Goal: Task Accomplishment & Management: Use online tool/utility

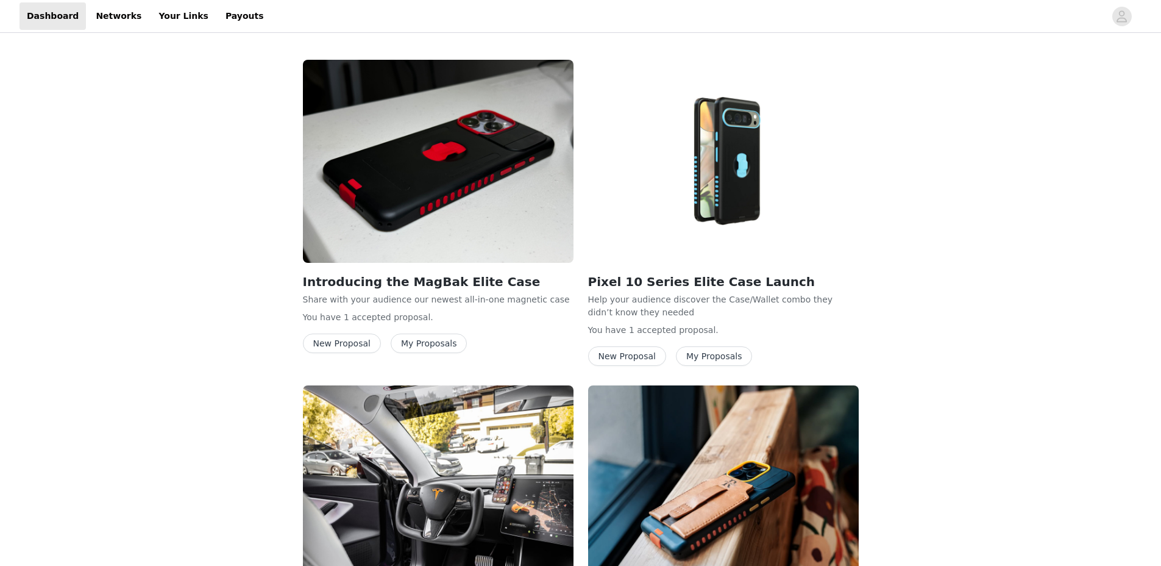
click at [713, 350] on button "My Proposals" at bounding box center [714, 356] width 77 height 20
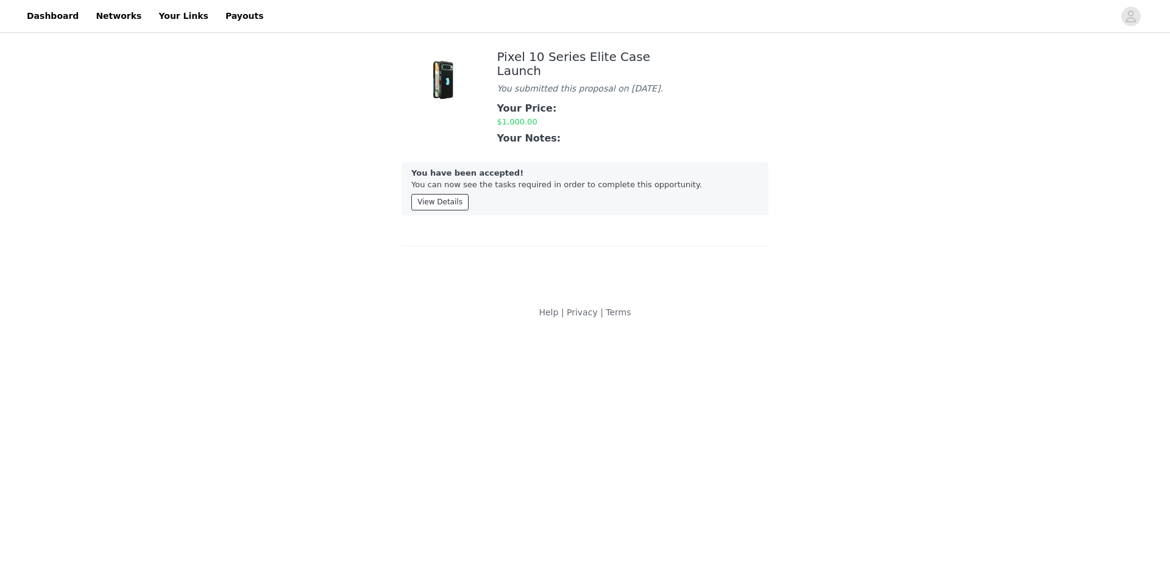
click at [423, 210] on button "View Details" at bounding box center [439, 202] width 57 height 16
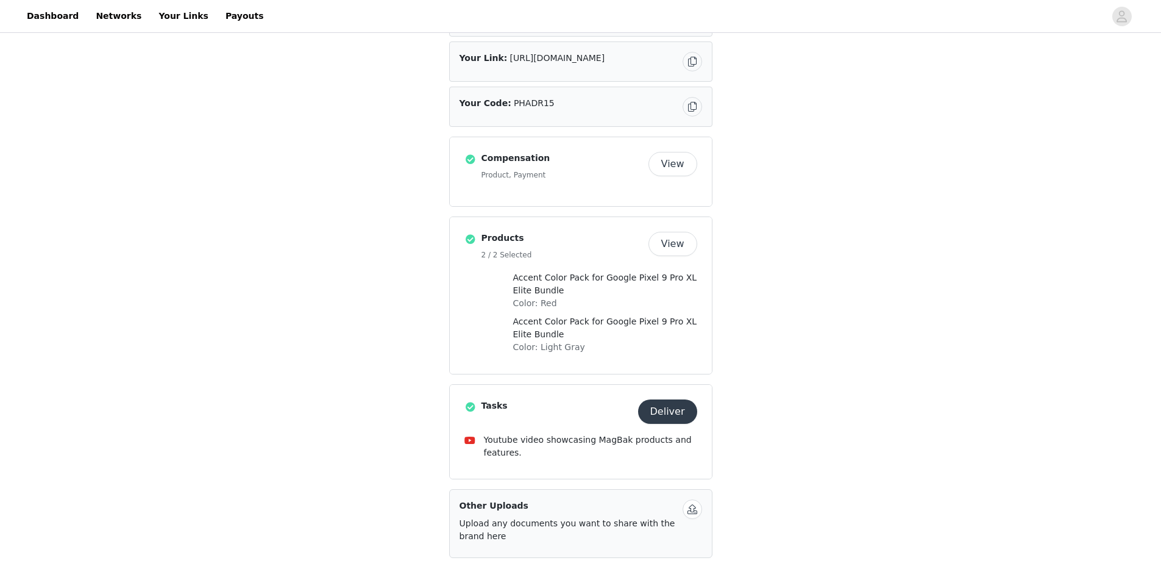
scroll to position [339, 0]
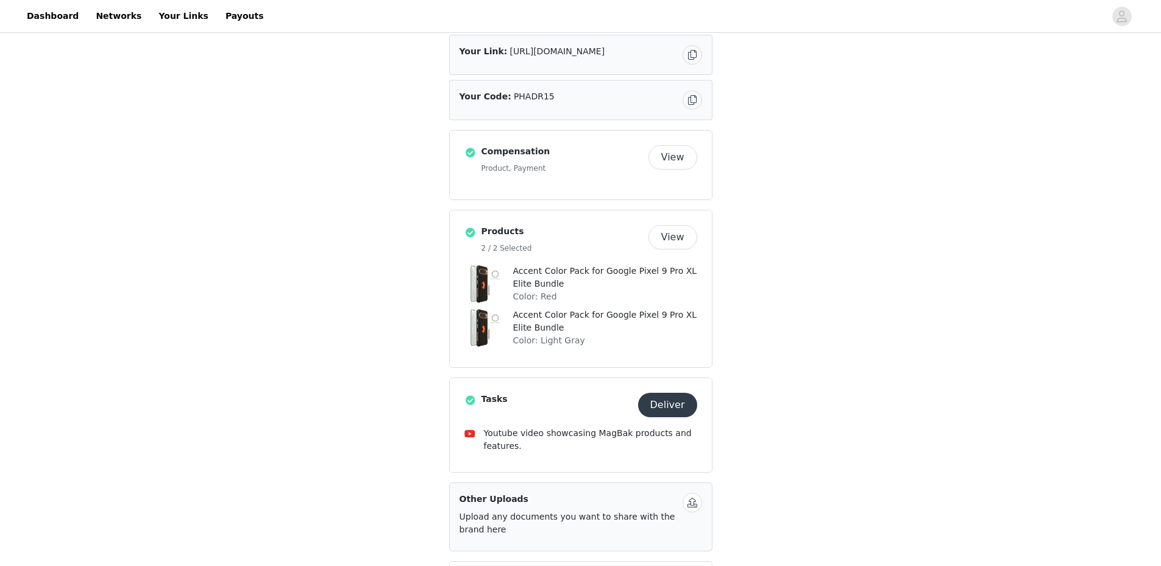
click at [683, 392] on button "Deliver" at bounding box center [667, 404] width 59 height 24
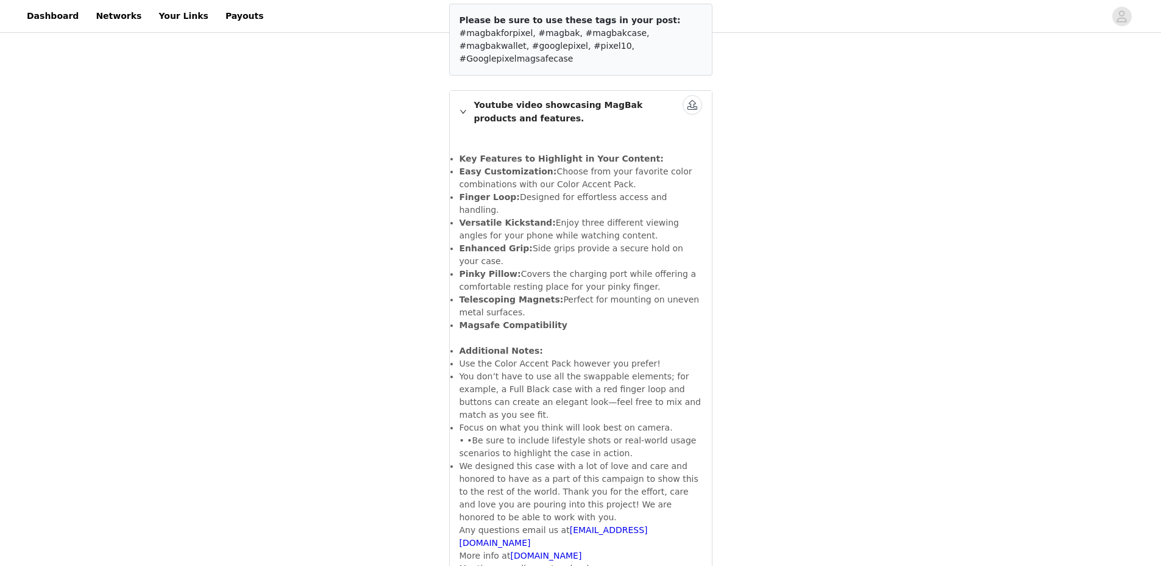
scroll to position [222, 0]
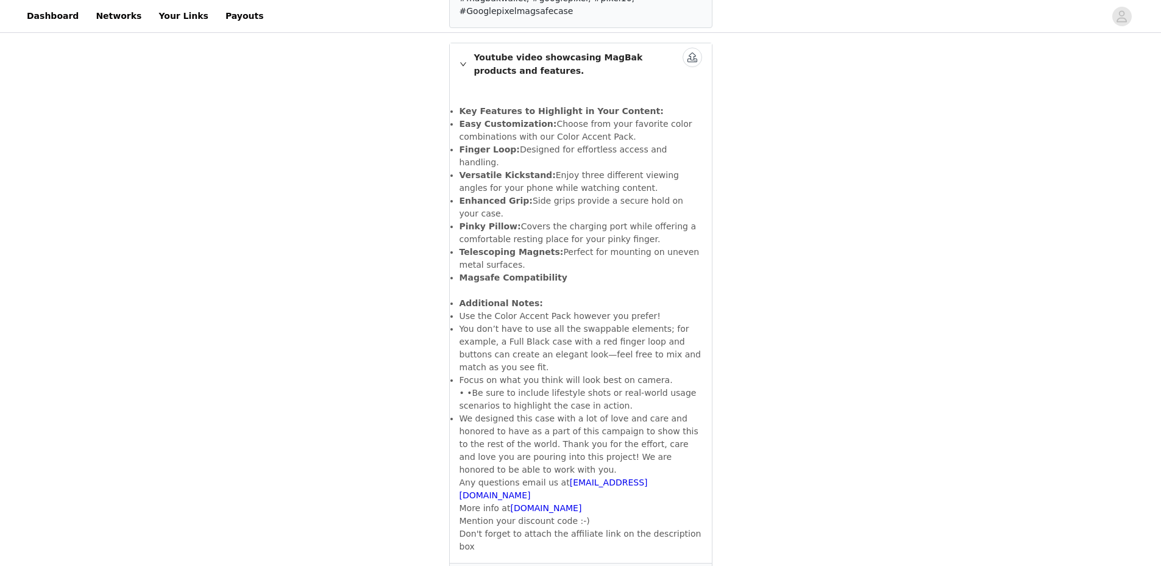
click at [592, 565] on div "YouTube" at bounding box center [590, 574] width 223 height 12
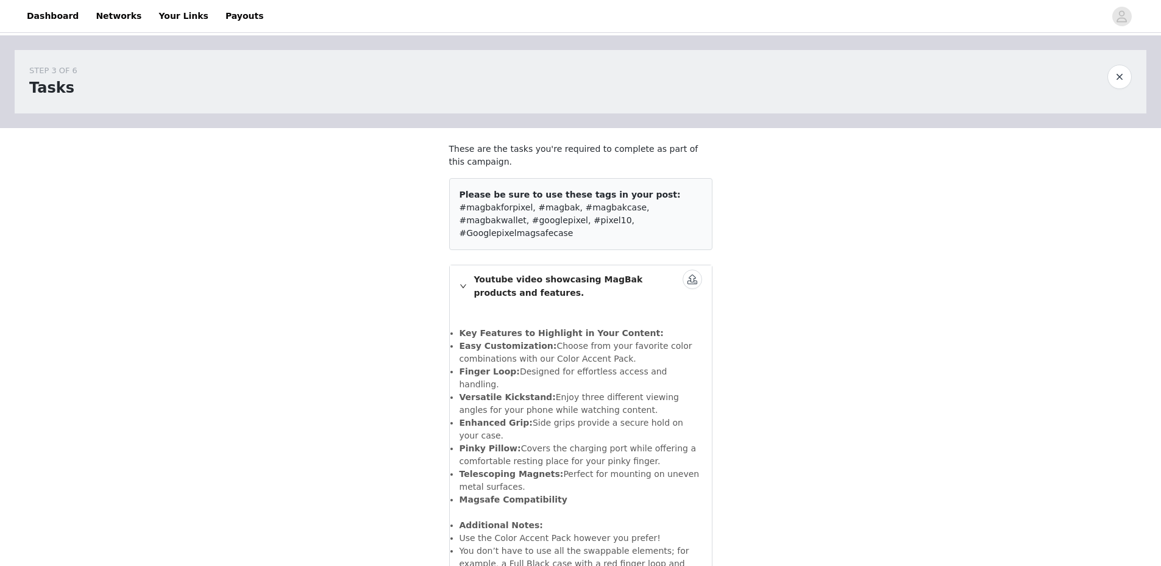
click at [687, 269] on button "button" at bounding box center [693, 279] width 20 height 20
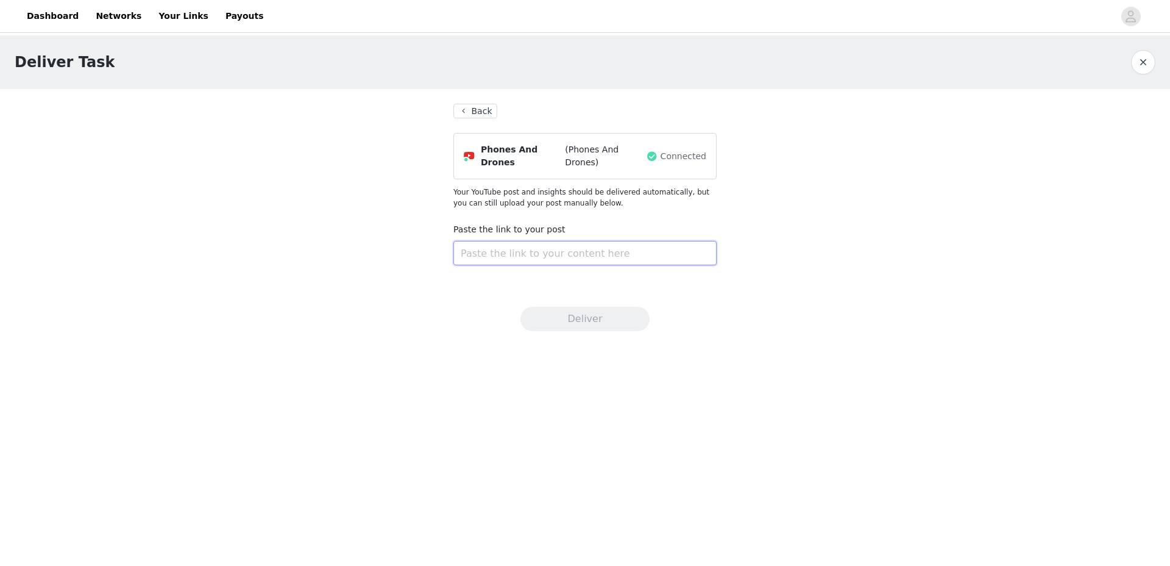
click at [625, 254] on input "text" at bounding box center [584, 253] width 263 height 24
click at [554, 256] on input "text" at bounding box center [584, 253] width 263 height 24
paste input "[URL][DOMAIN_NAME]"
type input "[URL][DOMAIN_NAME]"
click at [568, 314] on button "Deliver" at bounding box center [584, 319] width 129 height 24
